Goal: Book appointment/travel/reservation

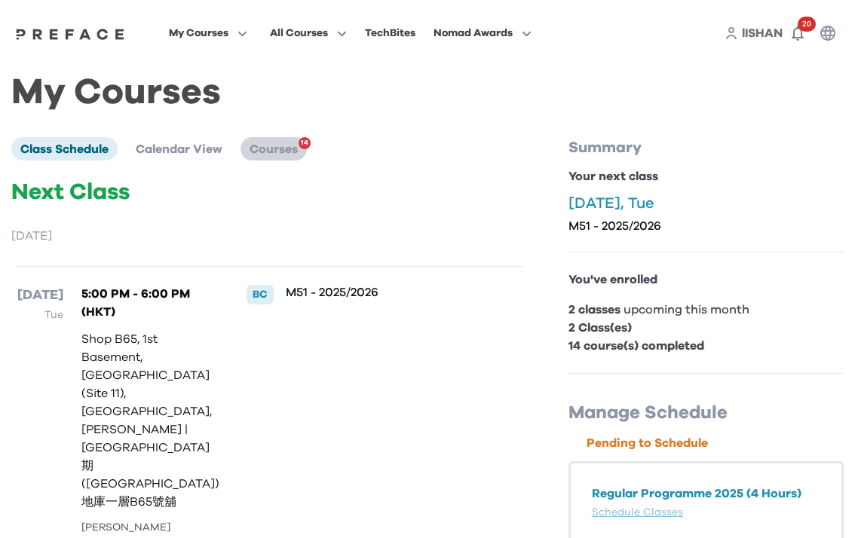
click at [285, 149] on span "Courses" at bounding box center [274, 149] width 48 height 12
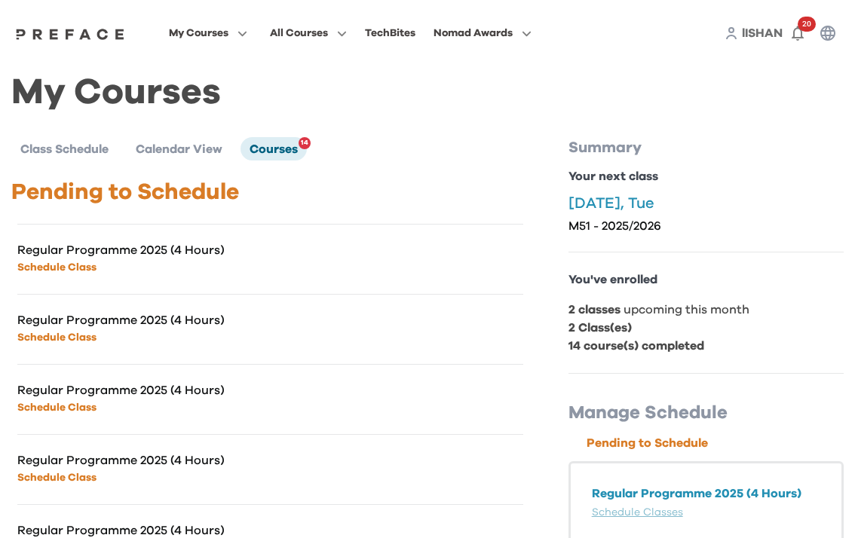
click at [71, 269] on link "Schedule Class" at bounding box center [56, 267] width 79 height 11
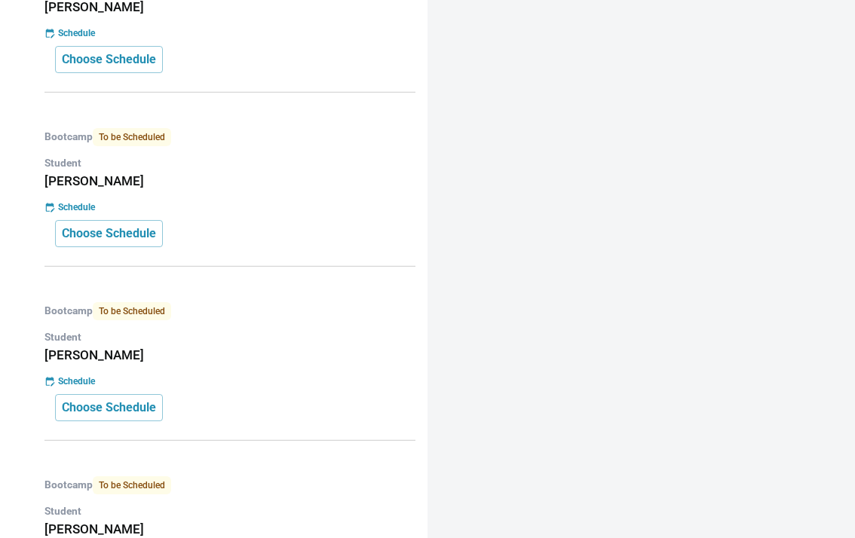
scroll to position [843, 0]
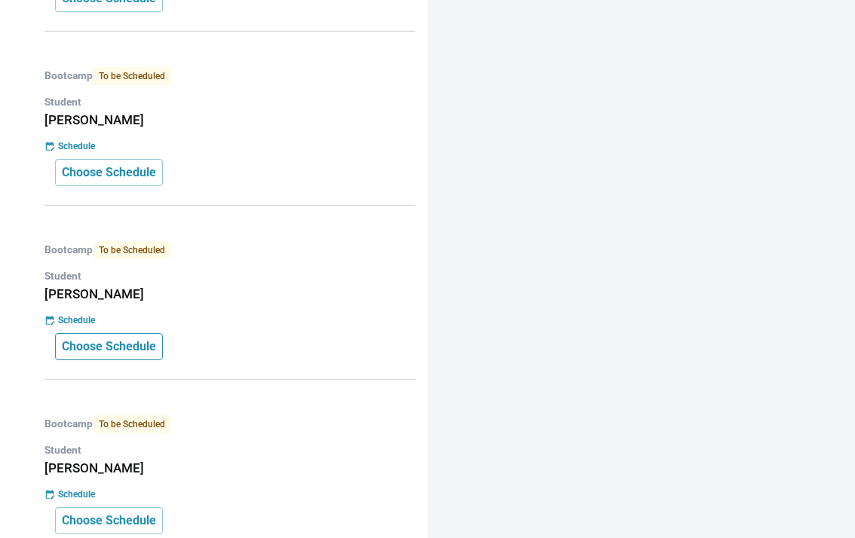
click at [133, 354] on button "Choose Schedule" at bounding box center [109, 346] width 108 height 27
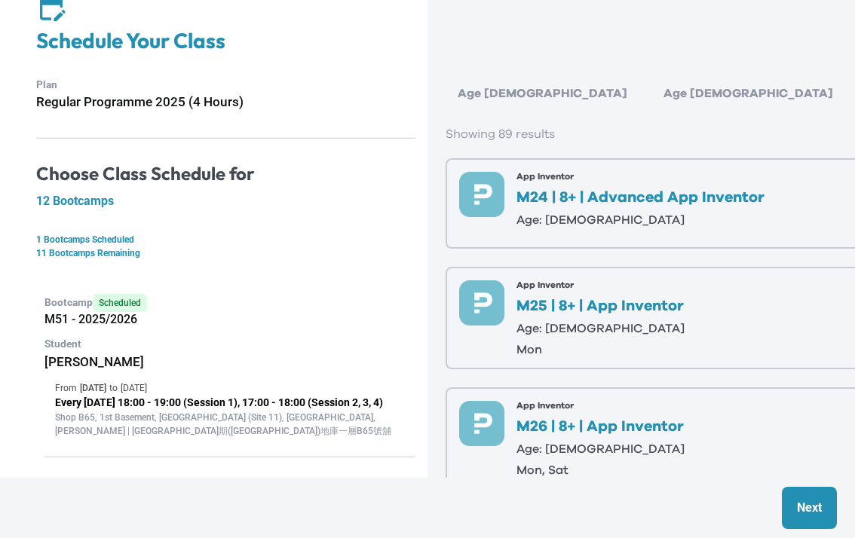
scroll to position [0, 0]
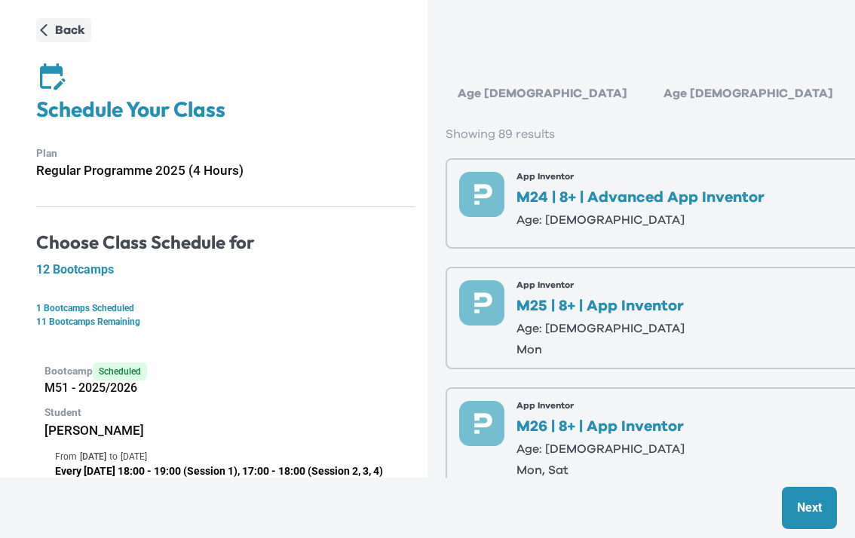
click at [85, 41] on button "Back" at bounding box center [63, 30] width 55 height 24
